Goal: Information Seeking & Learning: Learn about a topic

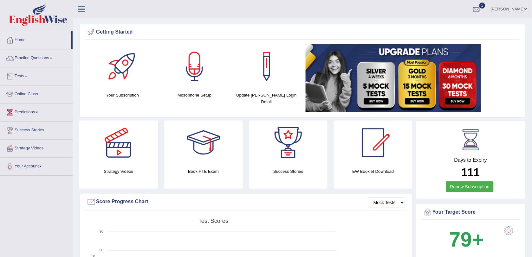
click at [19, 76] on link "Tests" at bounding box center [36, 76] width 72 height 16
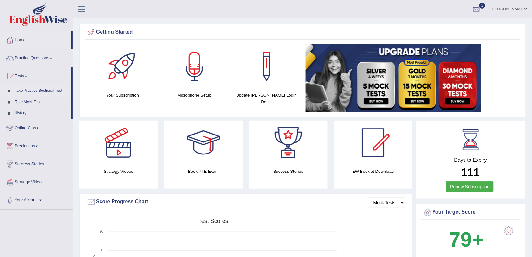
click at [24, 92] on link "Take Practice Sectional Test" at bounding box center [41, 90] width 59 height 11
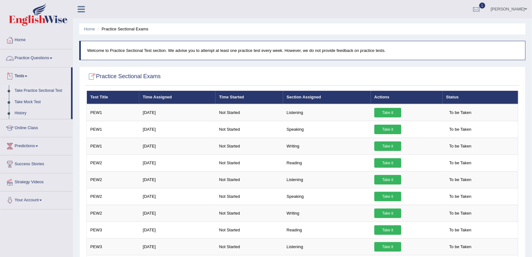
click at [37, 56] on link "Practice Questions" at bounding box center [36, 57] width 72 height 16
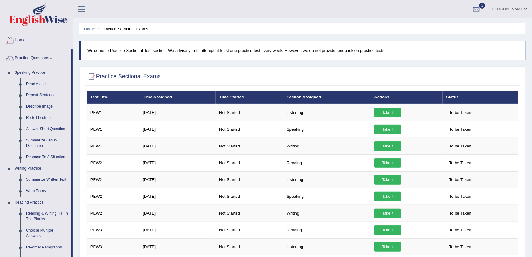
click at [20, 36] on link "Home" at bounding box center [36, 39] width 72 height 16
